Goal: Book appointment/travel/reservation

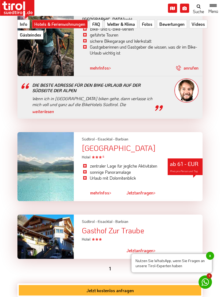
scroll to position [554, 0]
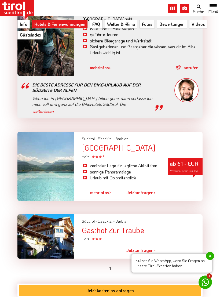
click at [48, 167] on div at bounding box center [45, 166] width 56 height 69
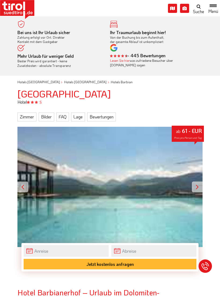
click at [197, 186] on div at bounding box center [197, 187] width 11 height 11
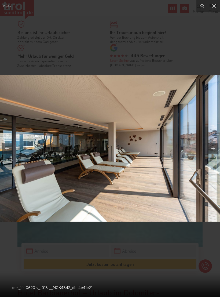
click at [214, 5] on icon at bounding box center [215, 6] width 4 height 4
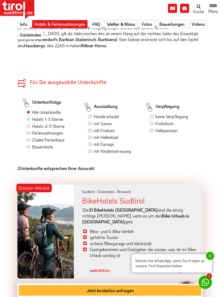
scroll to position [345, 0]
